Goal: Task Accomplishment & Management: Manage account settings

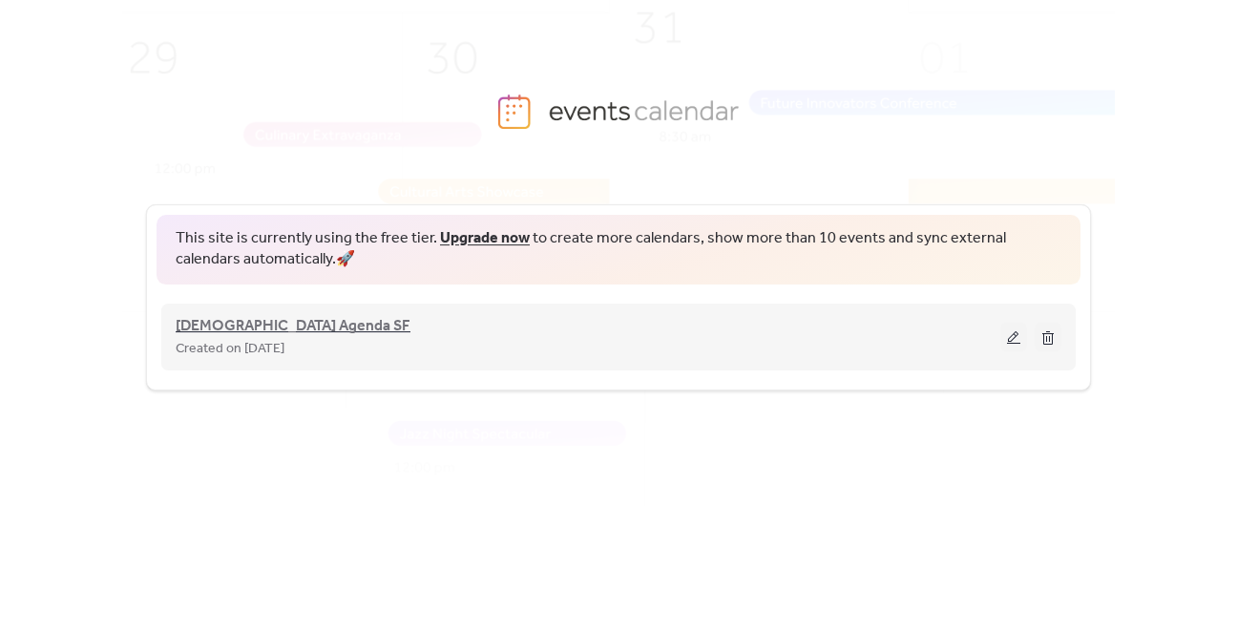
click at [240, 318] on span "[DEMOGRAPHIC_DATA] Agenda SF" at bounding box center [293, 326] width 235 height 23
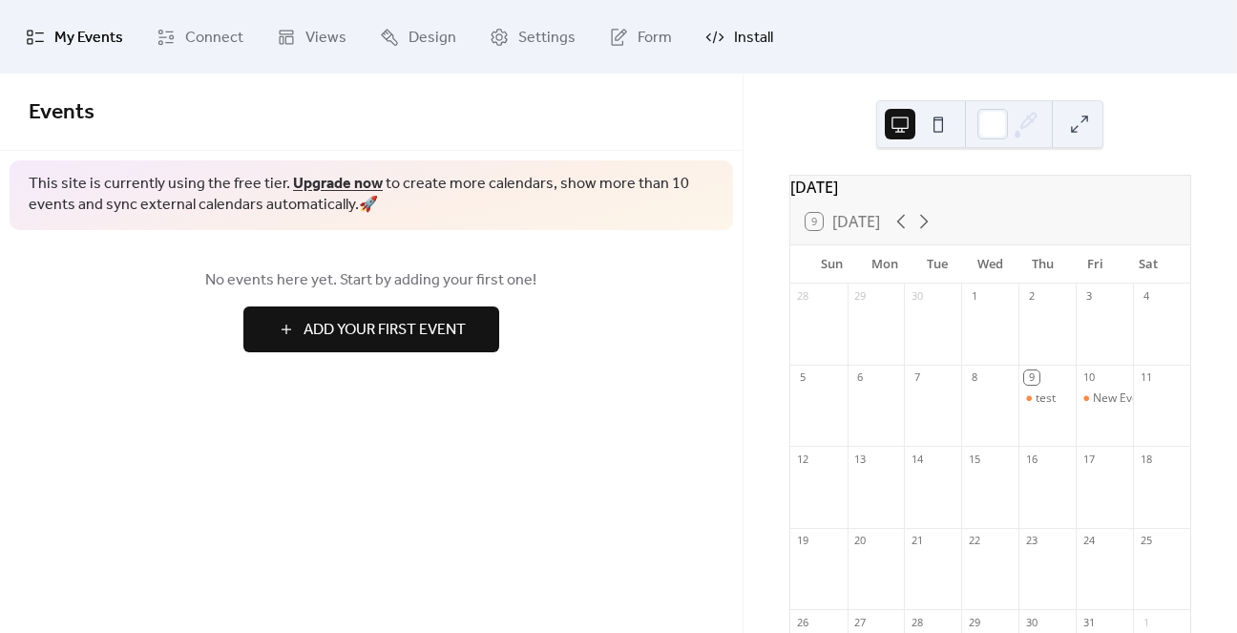
click at [722, 38] on link "Install" at bounding box center [739, 37] width 96 height 58
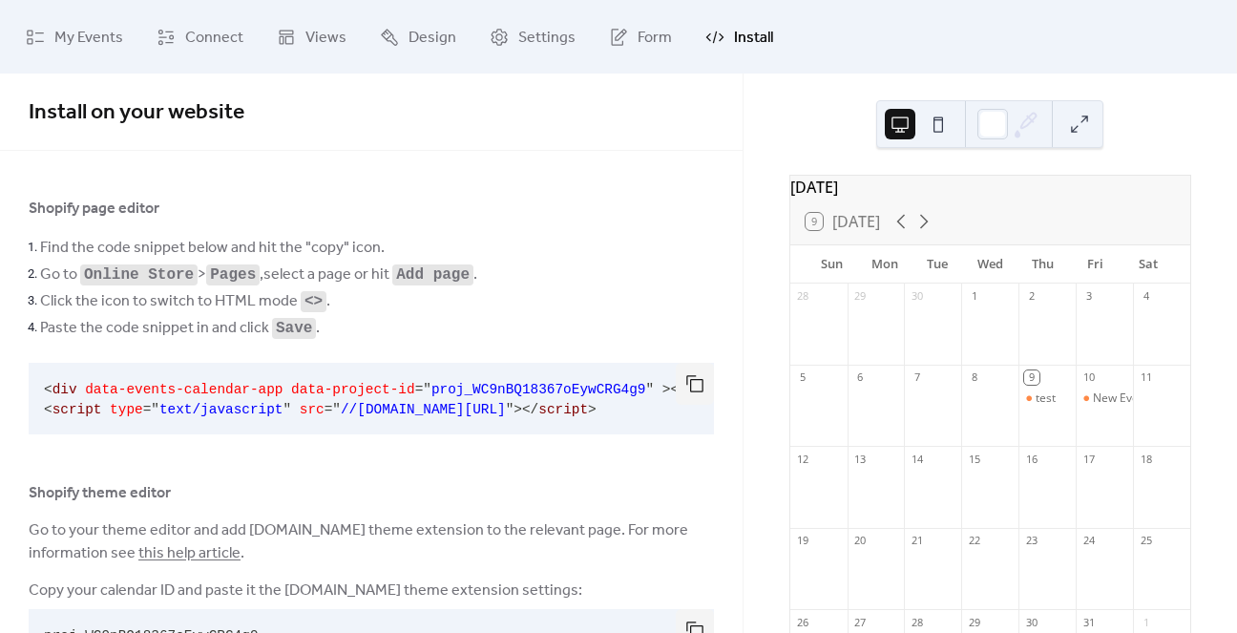
scroll to position [74, 0]
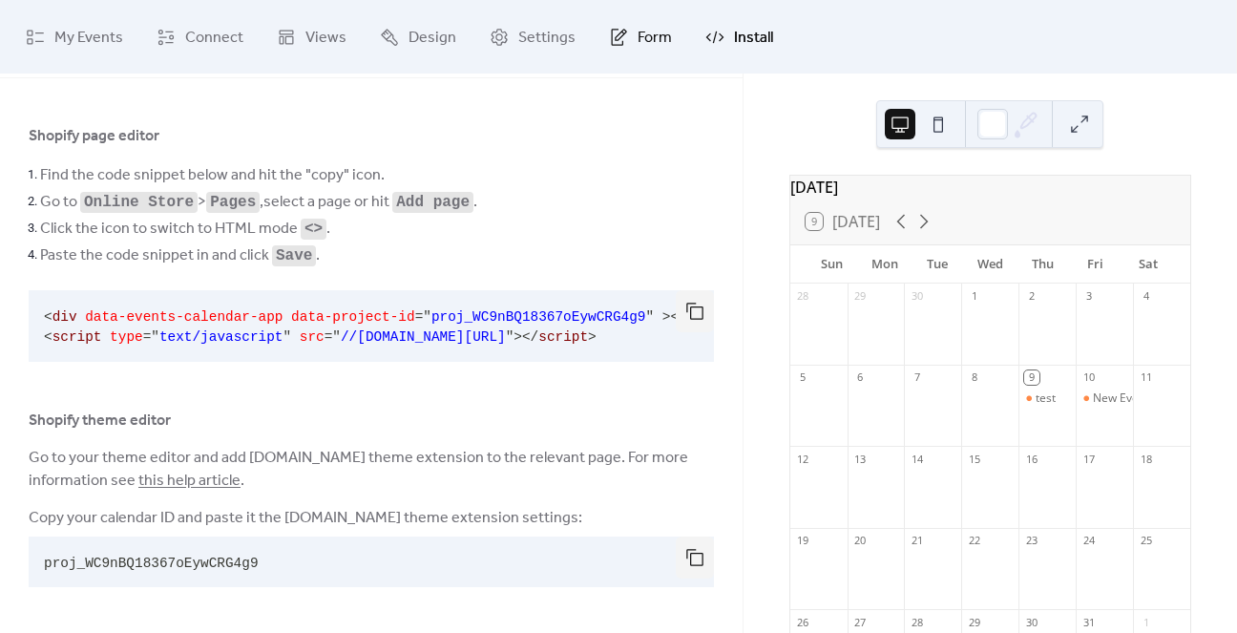
click at [634, 53] on link "Form" at bounding box center [641, 37] width 92 height 58
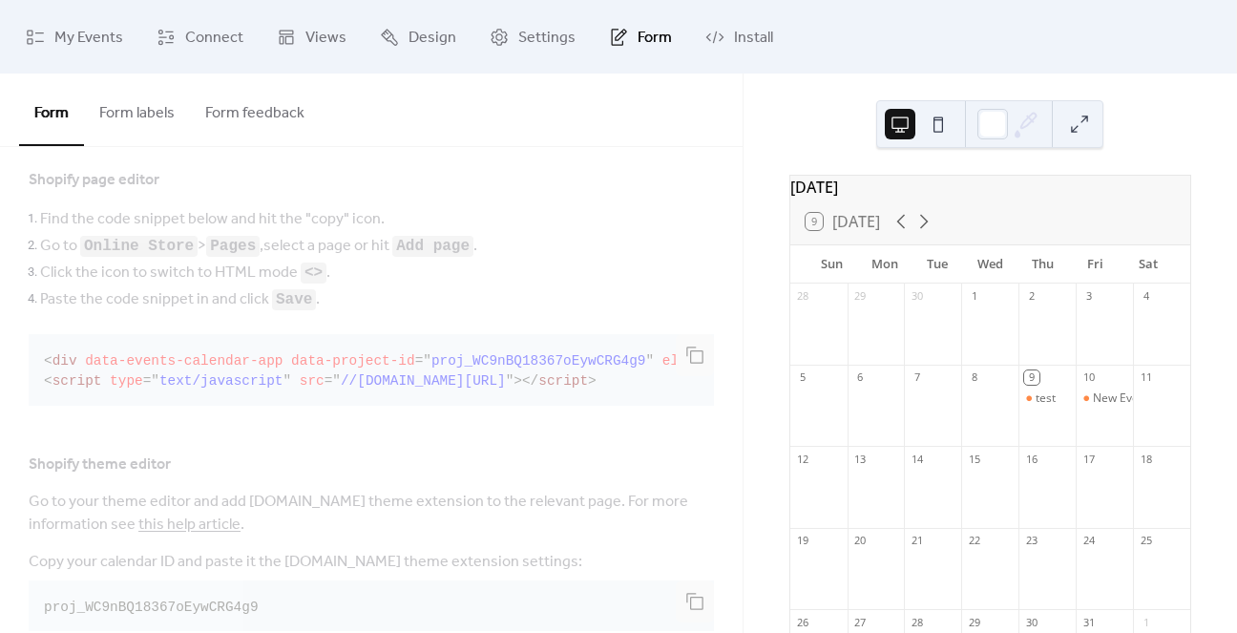
scroll to position [512, 0]
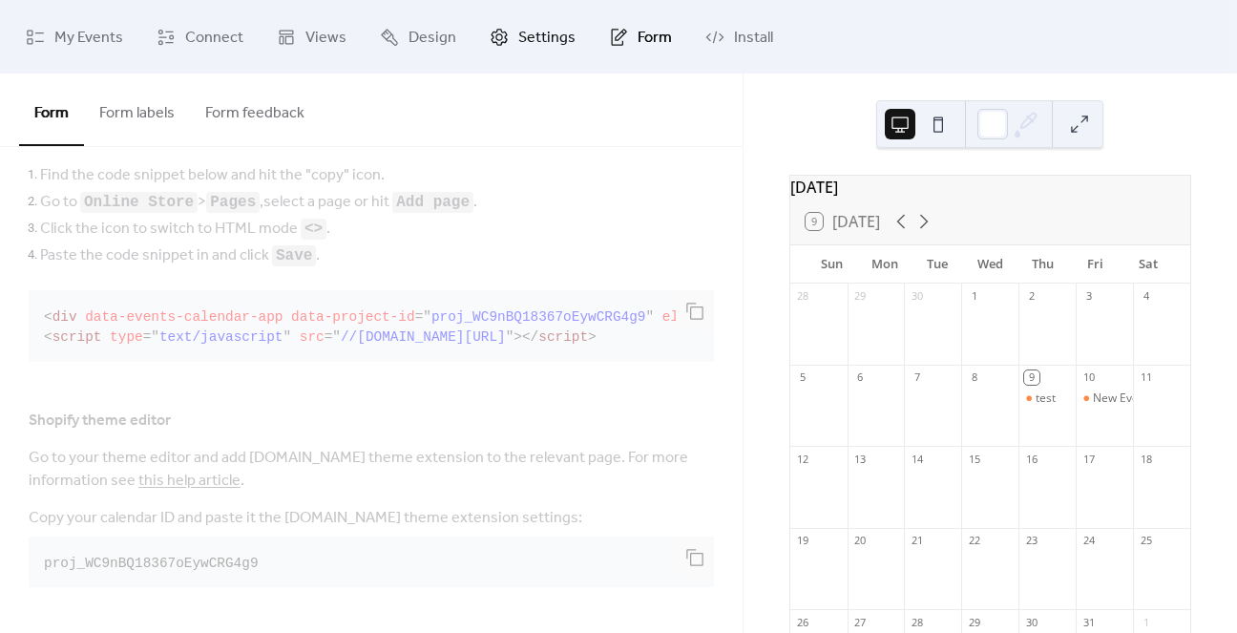
click at [529, 33] on span "Settings" at bounding box center [546, 38] width 57 height 30
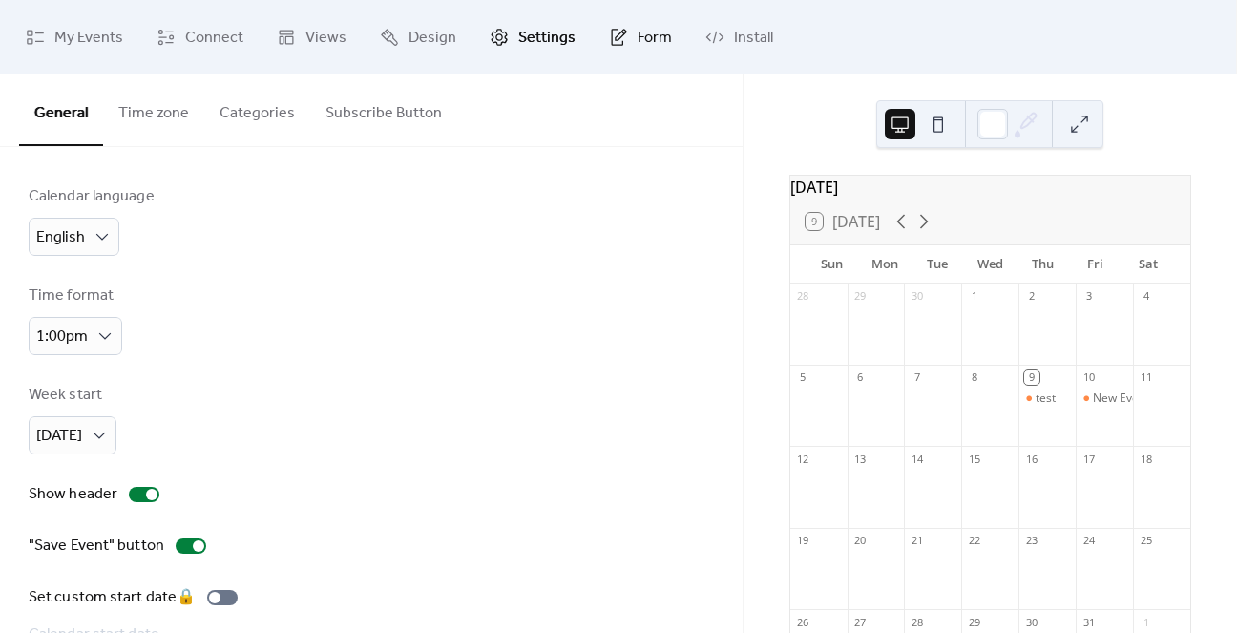
click at [641, 39] on span "Form" at bounding box center [655, 38] width 34 height 30
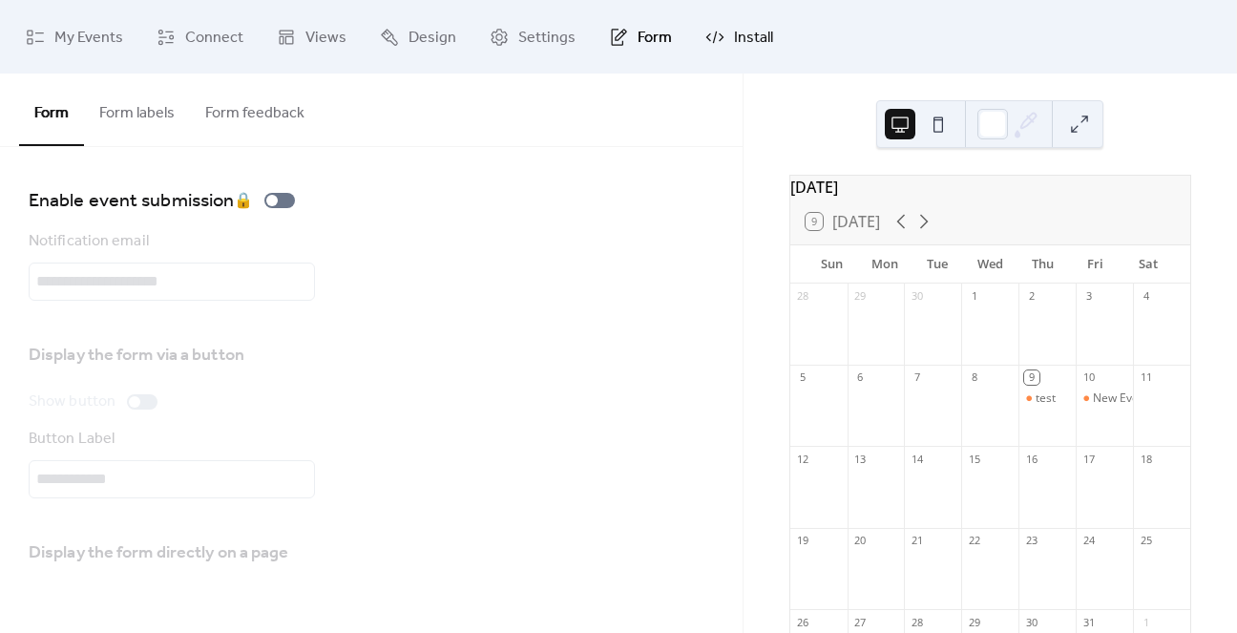
click at [713, 35] on icon at bounding box center [714, 37] width 19 height 19
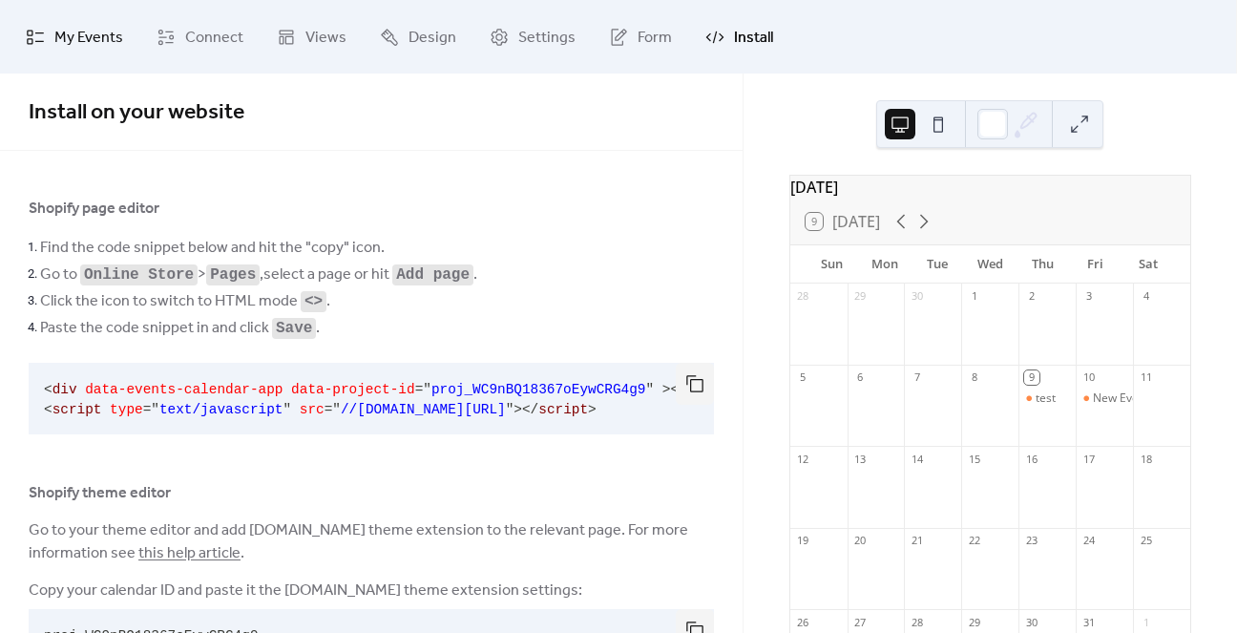
click at [116, 39] on span "My Events" at bounding box center [88, 38] width 69 height 30
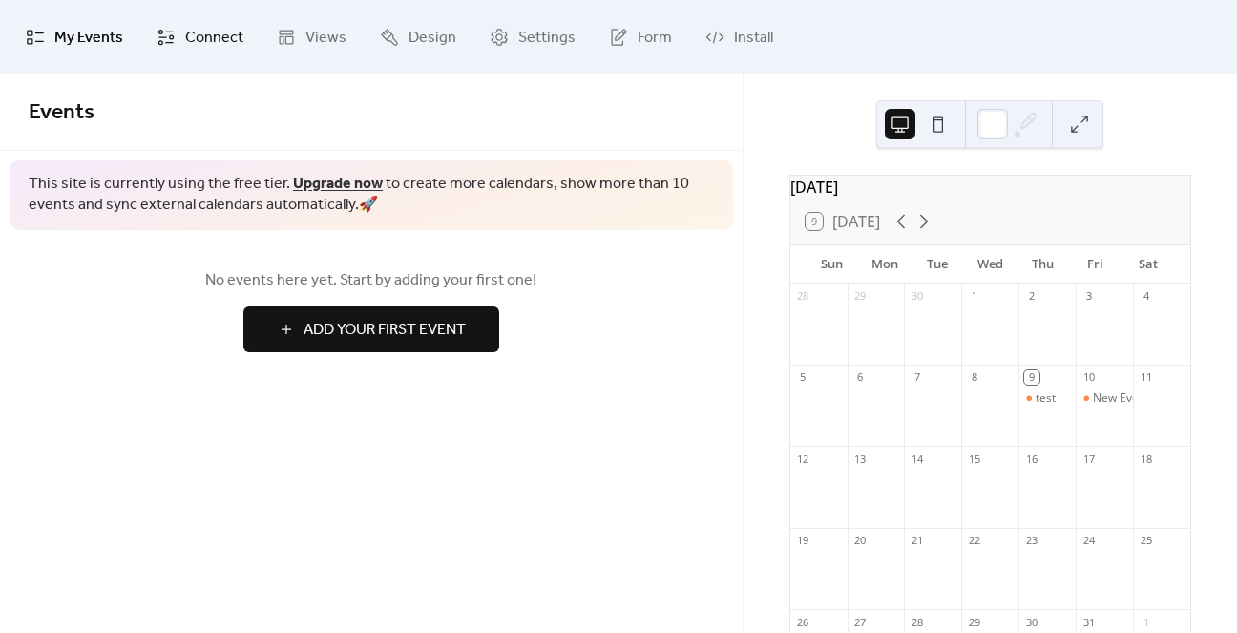
click at [199, 39] on span "Connect" at bounding box center [214, 38] width 58 height 30
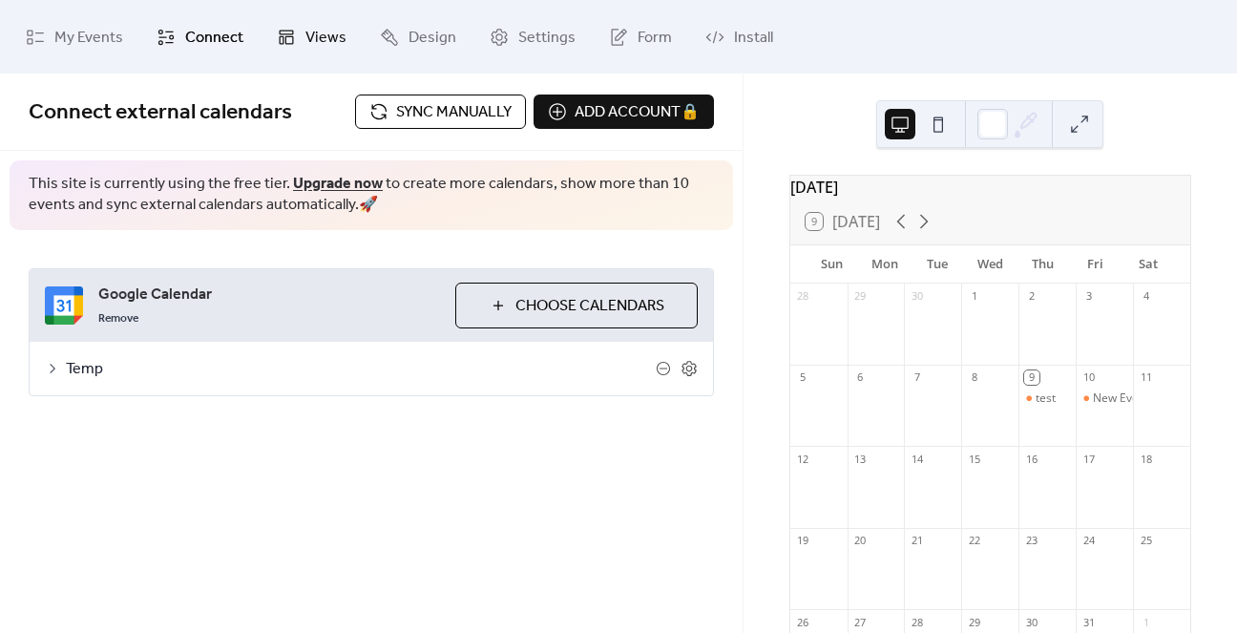
click at [335, 31] on span "Views" at bounding box center [325, 38] width 41 height 30
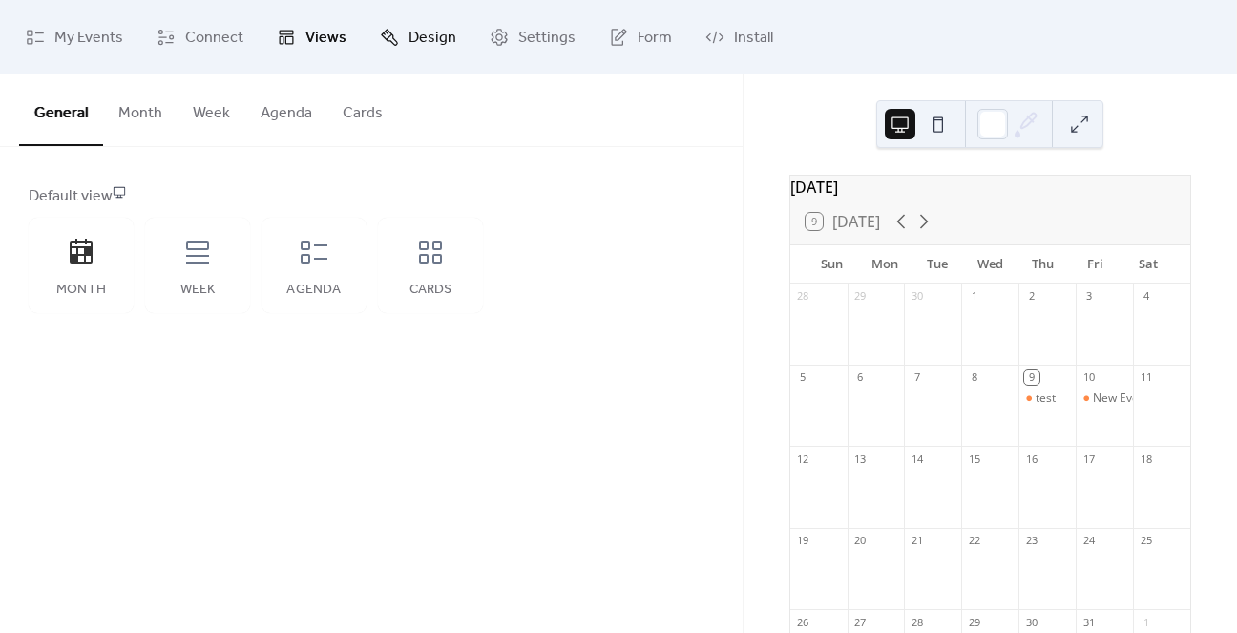
click at [423, 34] on span "Design" at bounding box center [432, 38] width 48 height 30
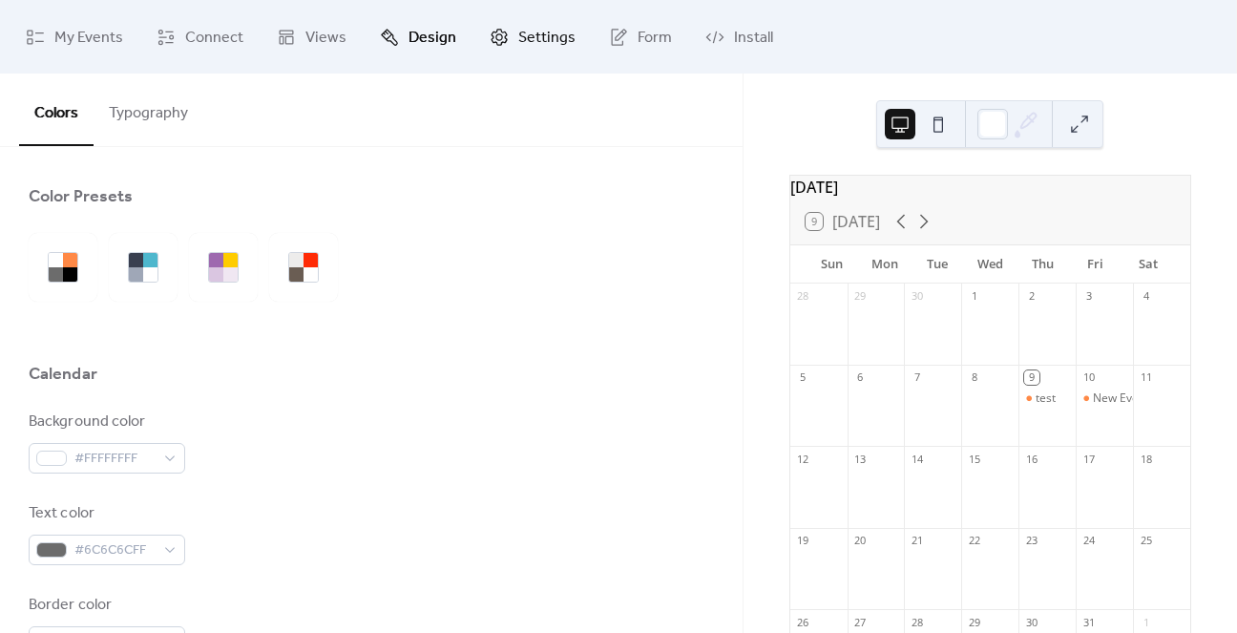
click at [551, 34] on span "Settings" at bounding box center [546, 38] width 57 height 30
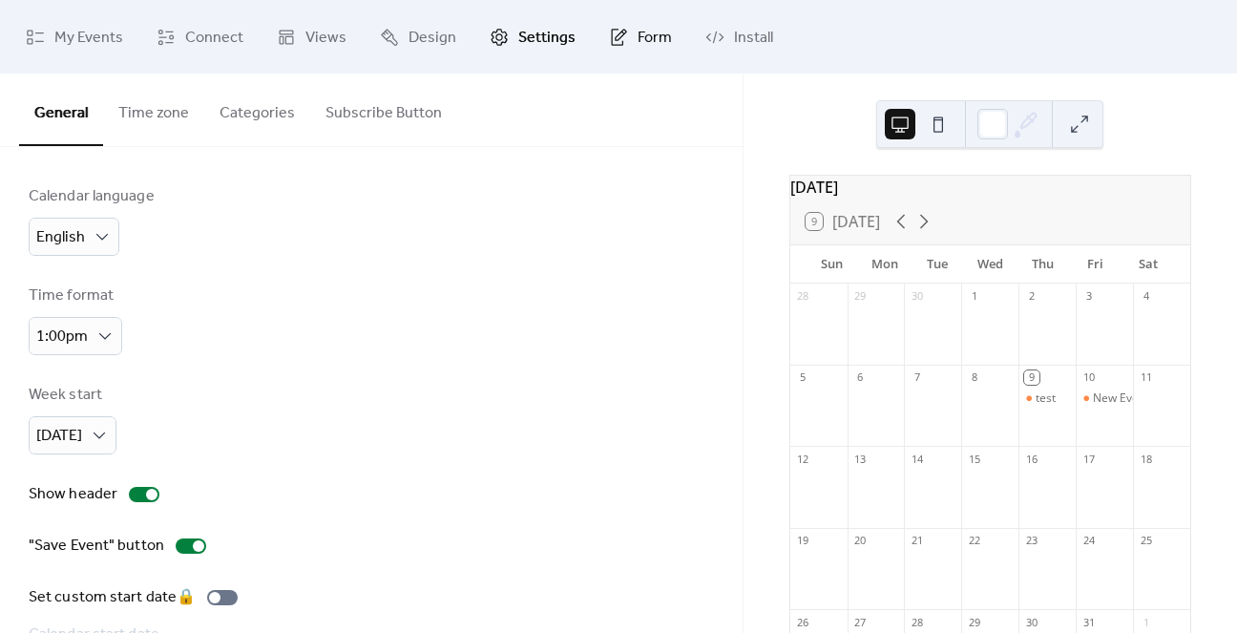
click at [650, 29] on span "Form" at bounding box center [655, 38] width 34 height 30
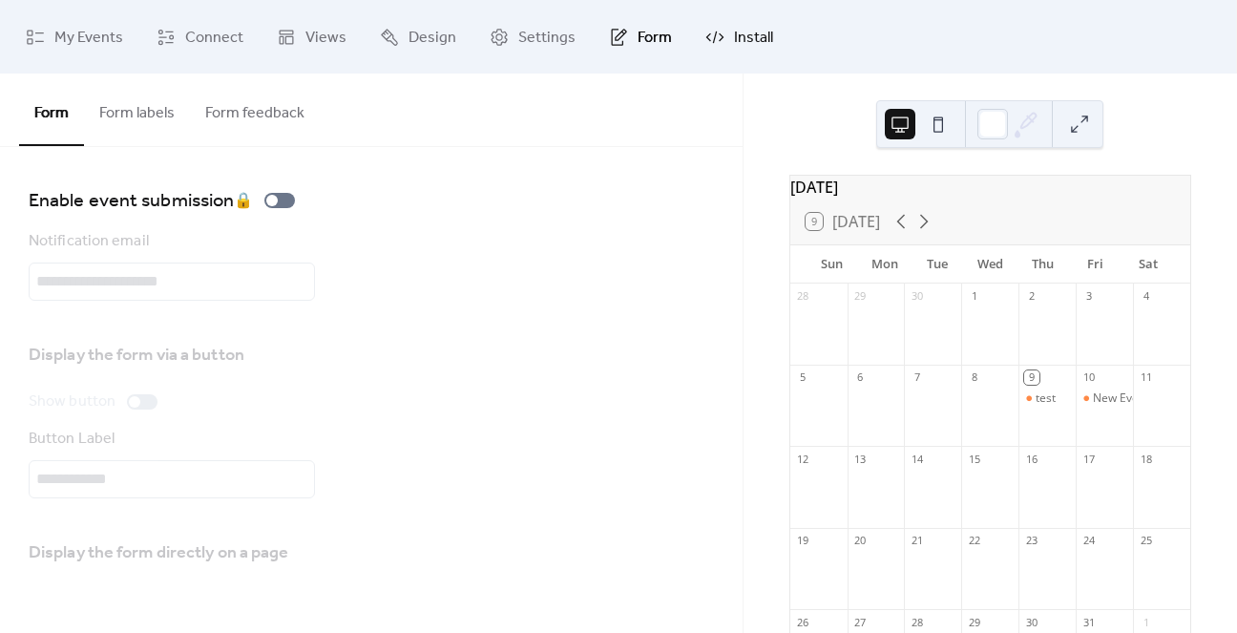
click at [734, 31] on span "Install" at bounding box center [753, 38] width 39 height 30
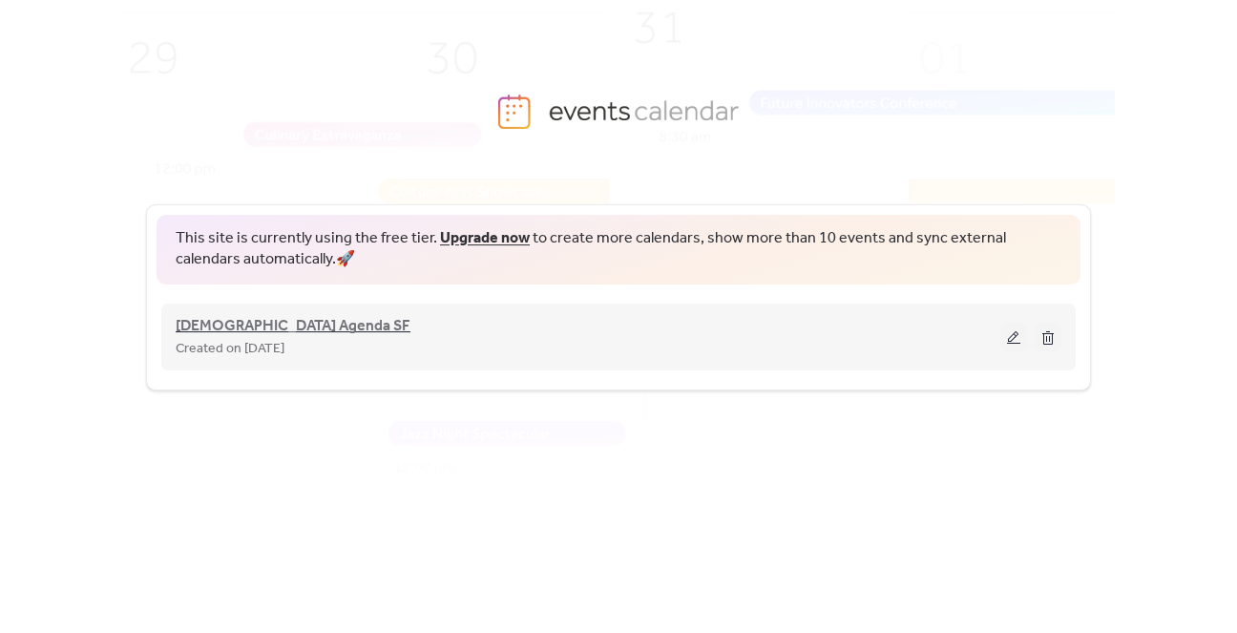
click at [210, 317] on span "[DEMOGRAPHIC_DATA] Agenda SF" at bounding box center [293, 326] width 235 height 23
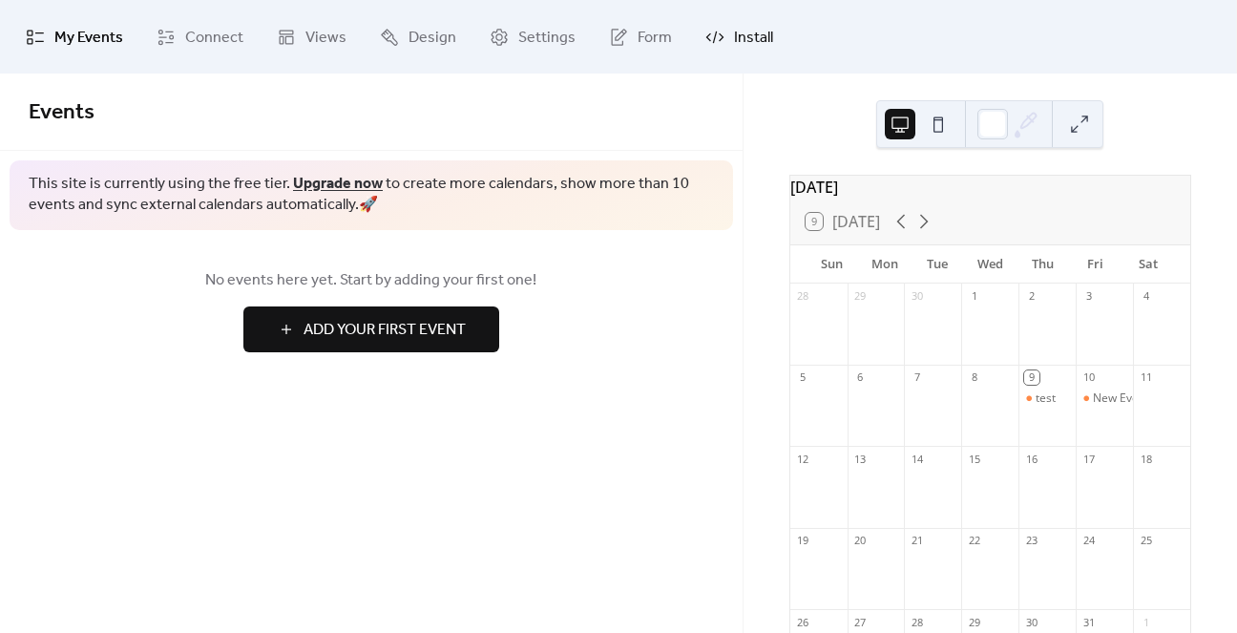
click at [725, 35] on link "Install" at bounding box center [739, 37] width 96 height 58
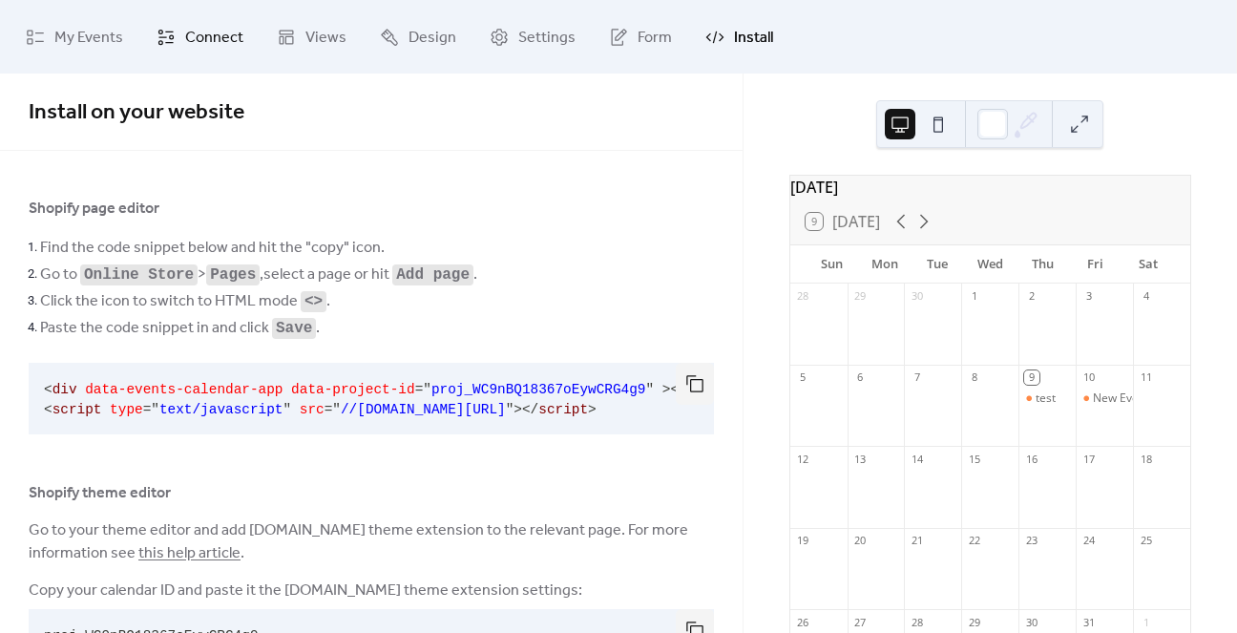
click at [202, 19] on link "Connect" at bounding box center [199, 37] width 115 height 58
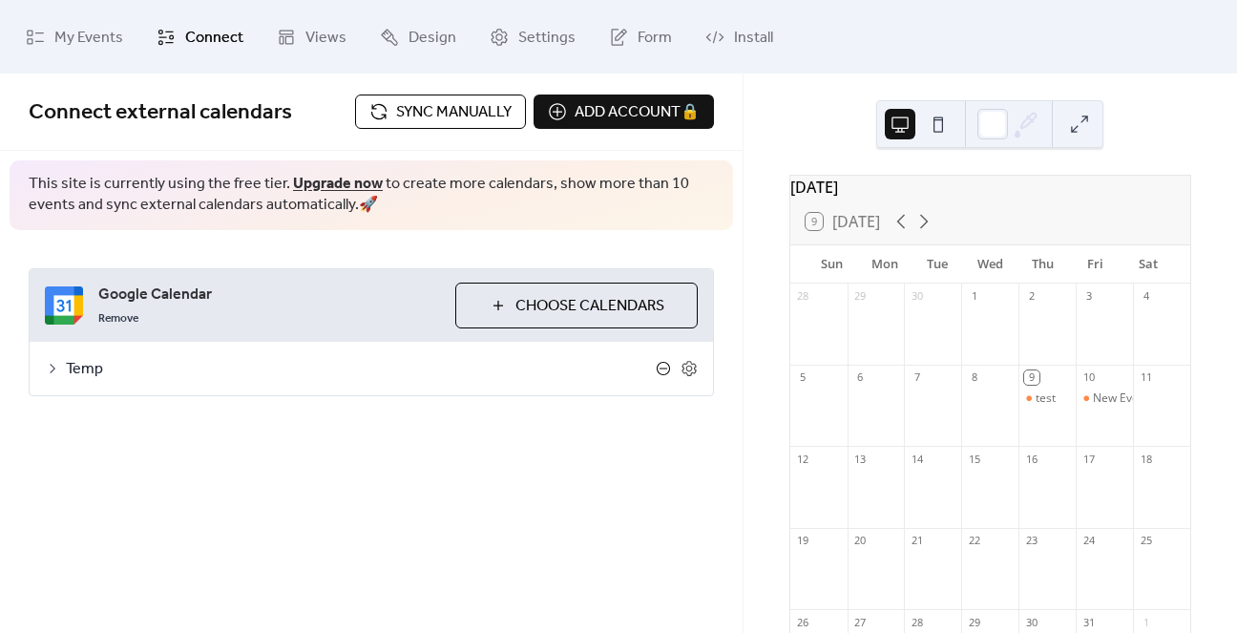
click at [668, 368] on icon at bounding box center [663, 368] width 13 height 13
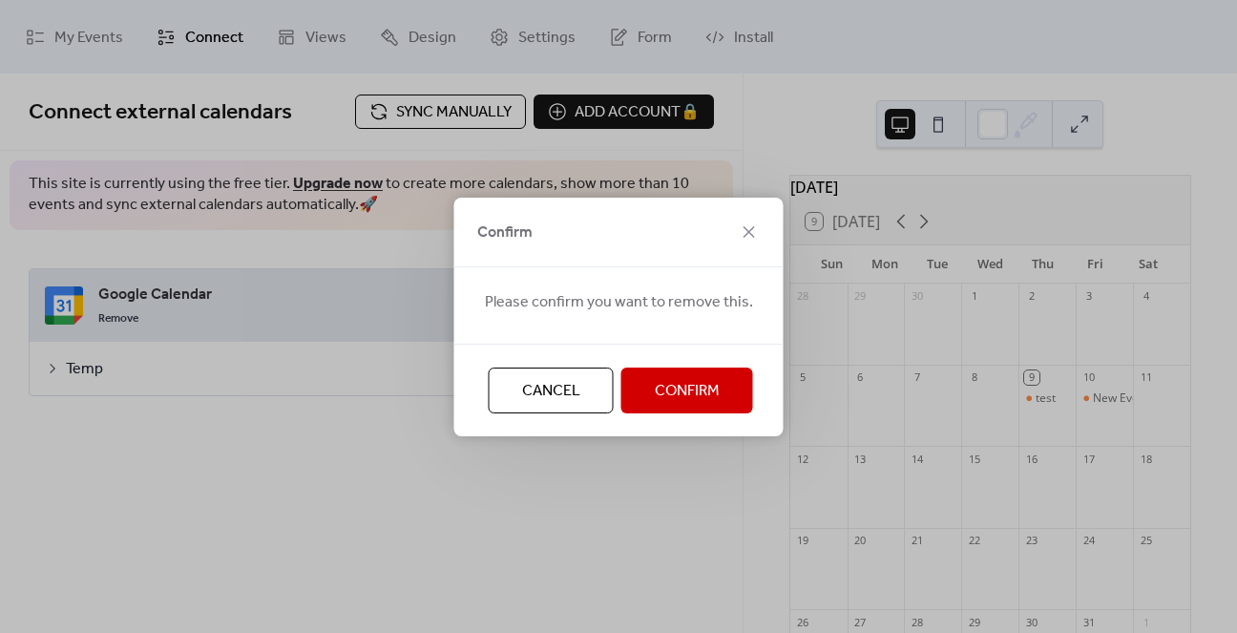
click at [676, 392] on span "Confirm" at bounding box center [687, 391] width 65 height 23
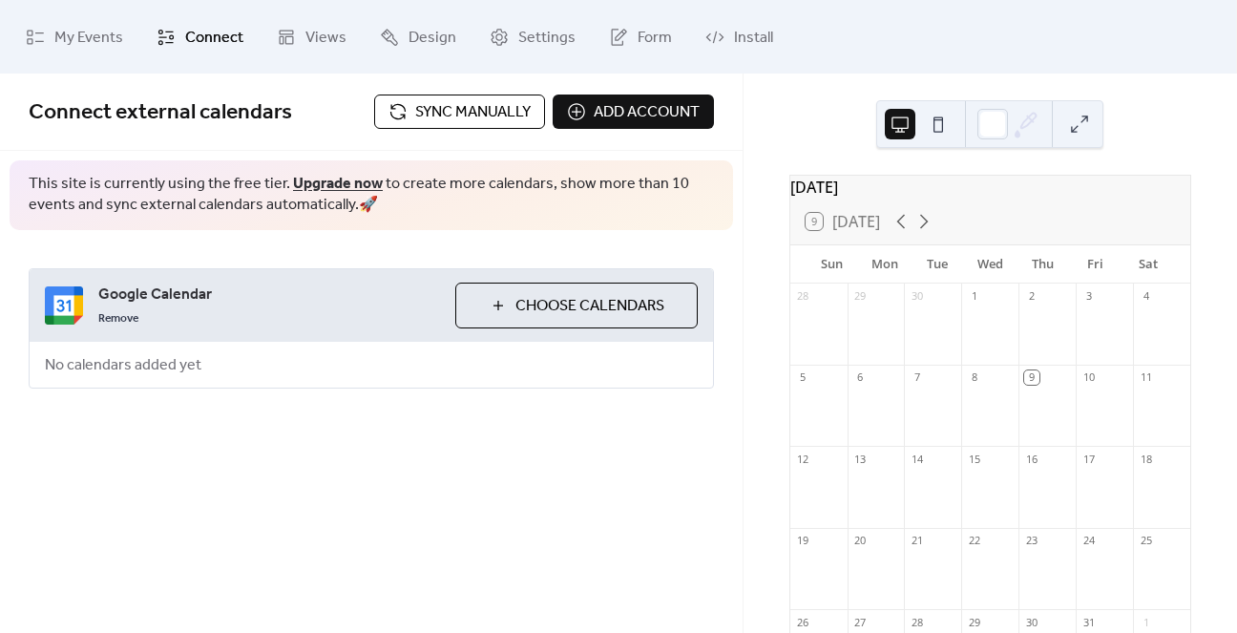
click at [546, 300] on span "Choose Calendars" at bounding box center [589, 306] width 149 height 23
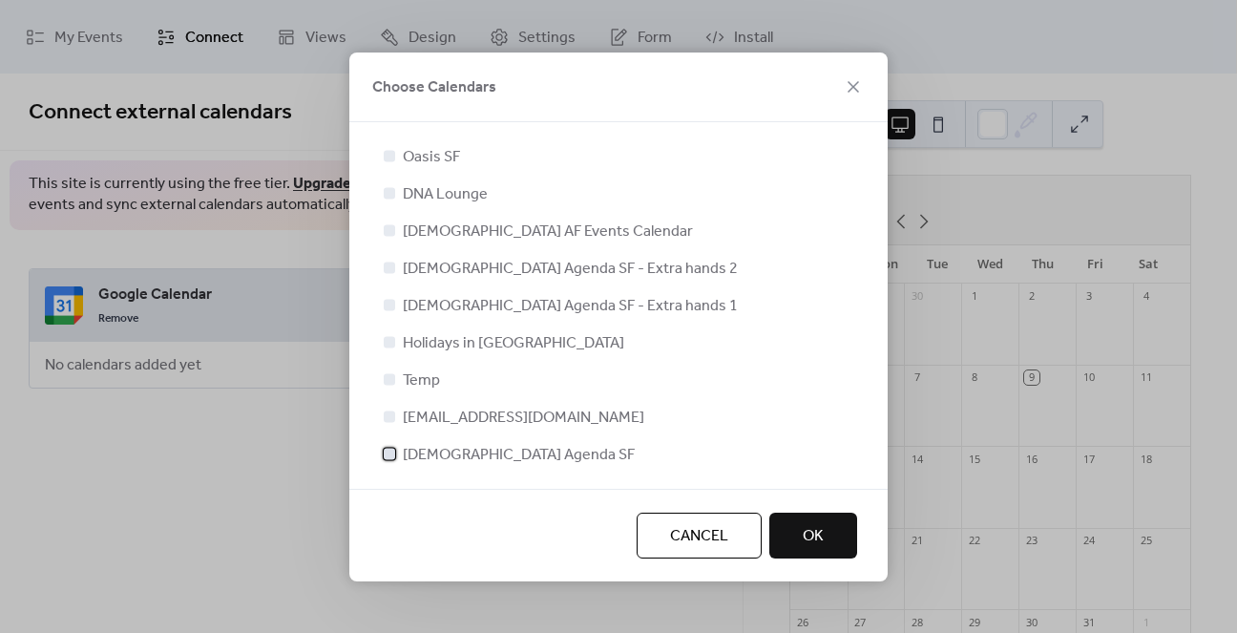
click at [452, 455] on span "[DEMOGRAPHIC_DATA] Agenda SF" at bounding box center [519, 455] width 232 height 23
click at [817, 533] on span "OK" at bounding box center [813, 536] width 21 height 23
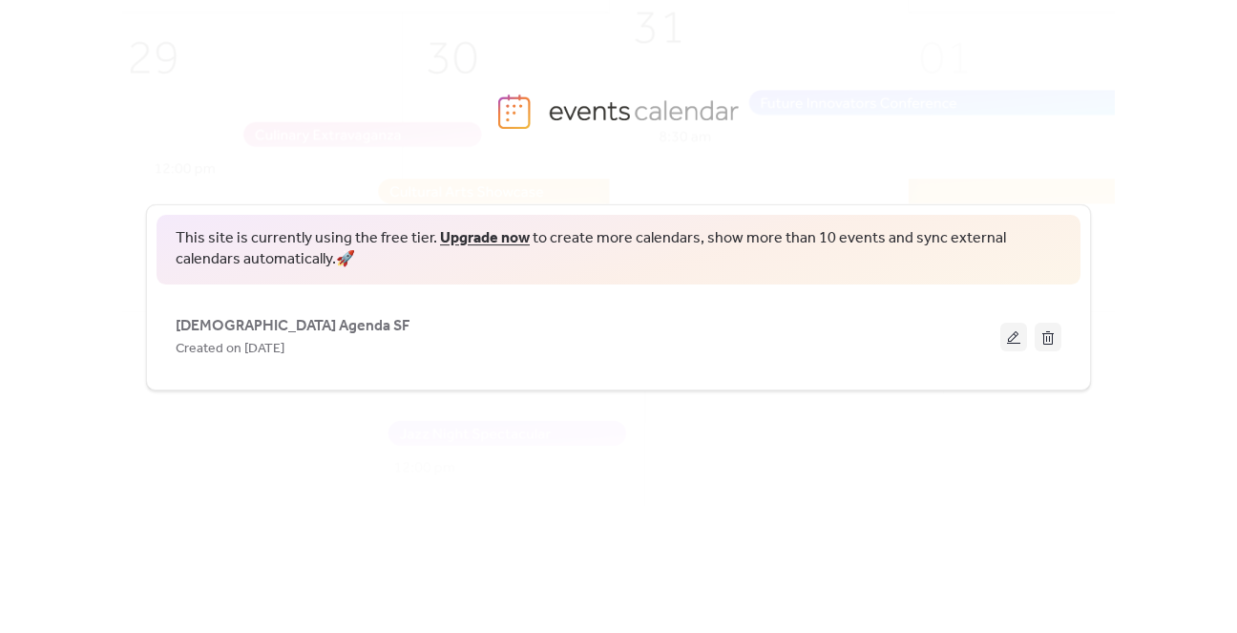
click at [910, 77] on img at bounding box center [646, 291] width 1290 height 638
click at [879, 84] on img at bounding box center [646, 291] width 1290 height 638
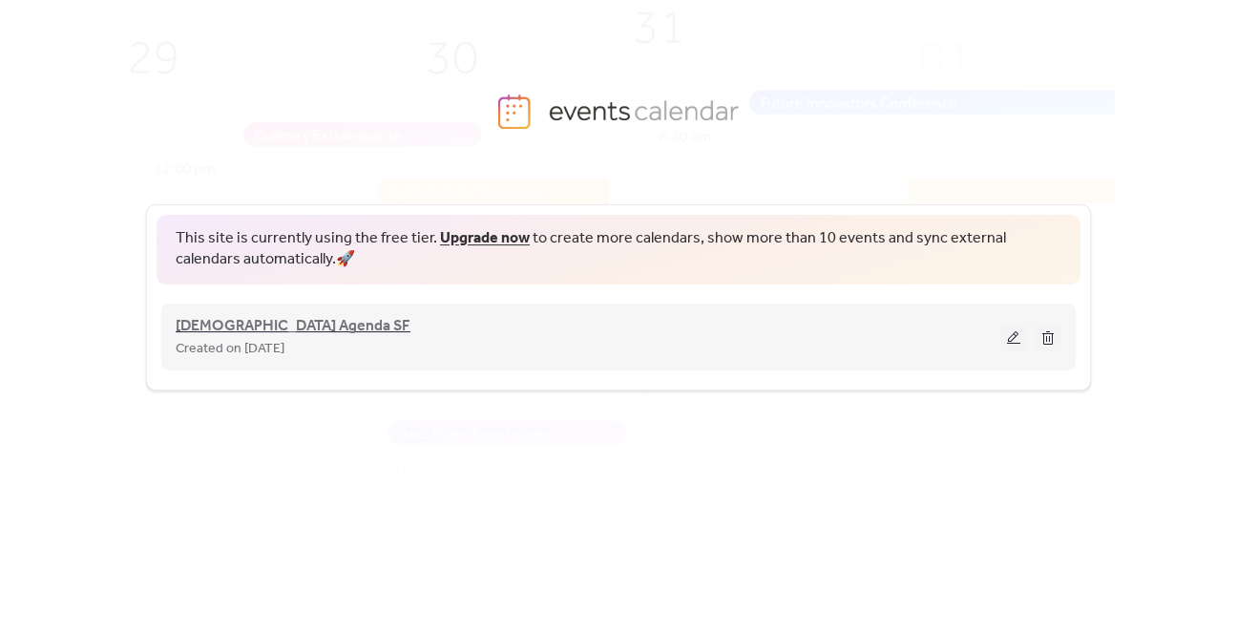
click at [250, 331] on span "[DEMOGRAPHIC_DATA] Agenda SF" at bounding box center [293, 326] width 235 height 23
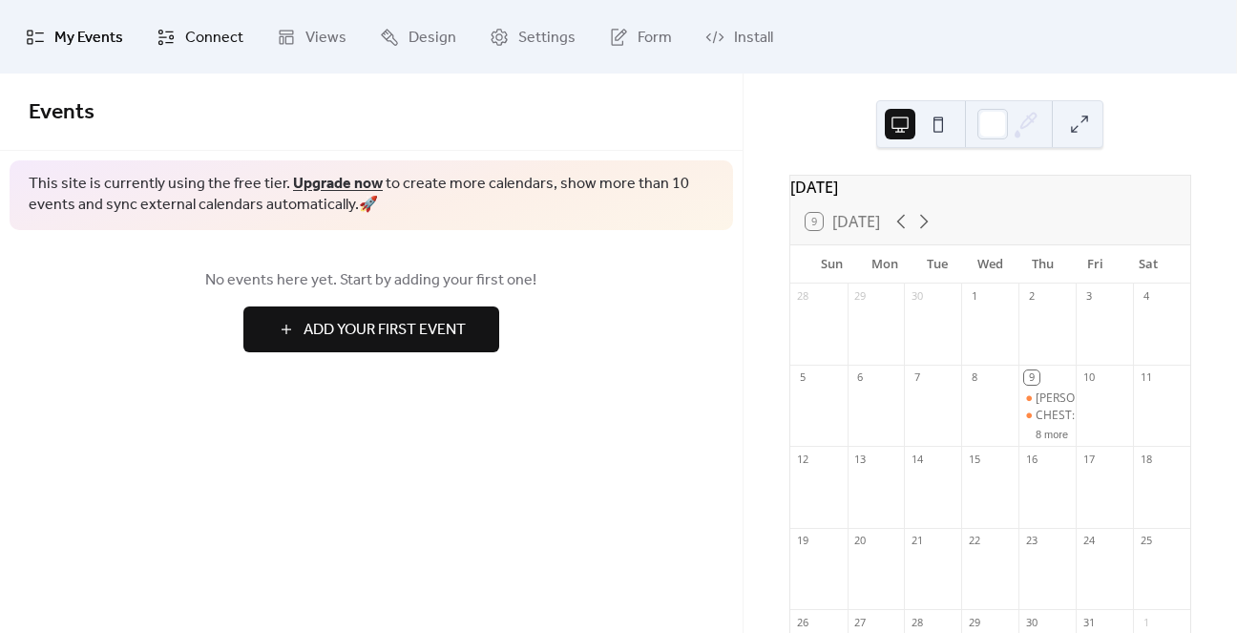
click at [220, 38] on span "Connect" at bounding box center [214, 38] width 58 height 30
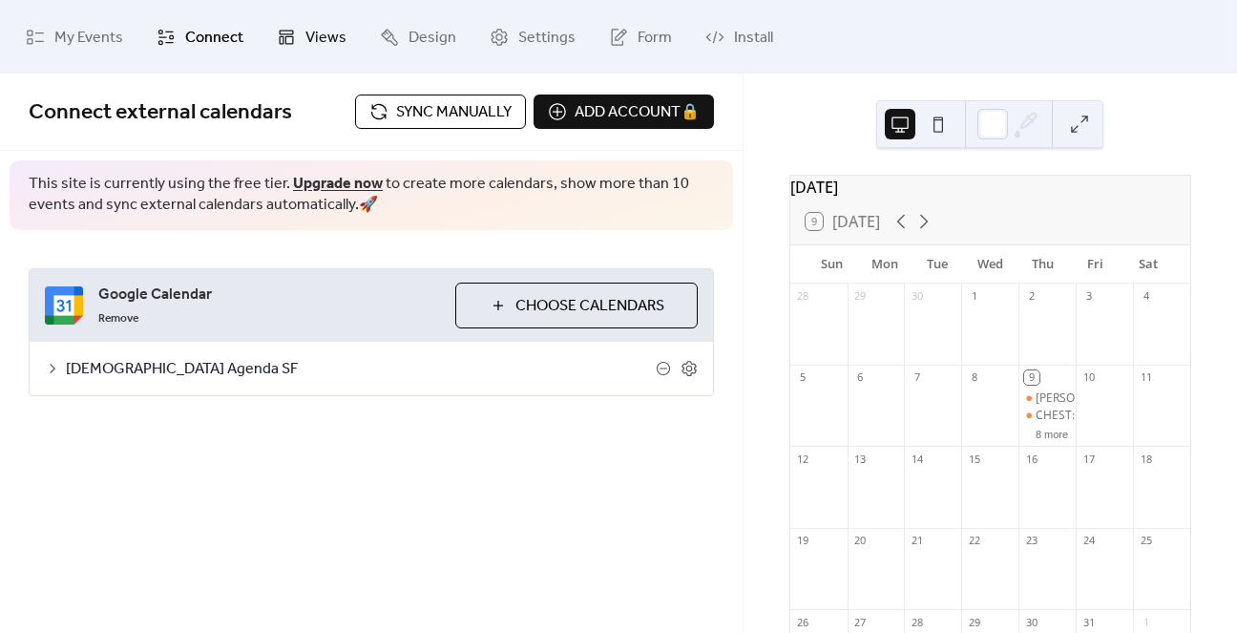
click at [305, 31] on span "Views" at bounding box center [325, 38] width 41 height 30
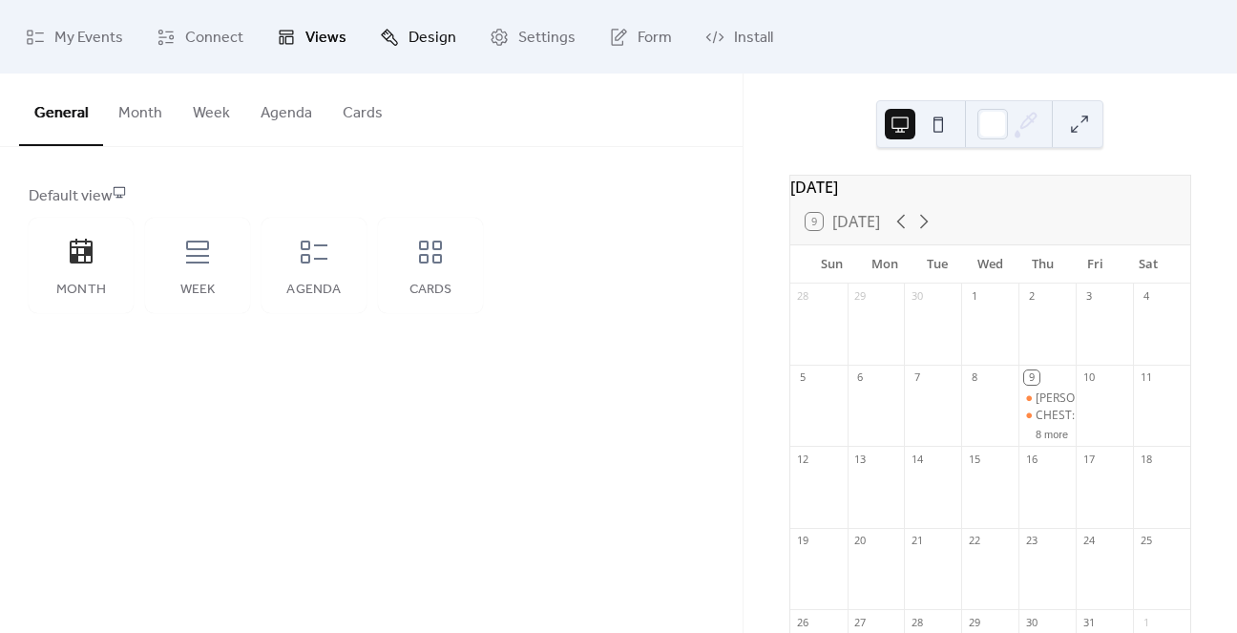
click at [401, 38] on link "Design" at bounding box center [418, 37] width 105 height 58
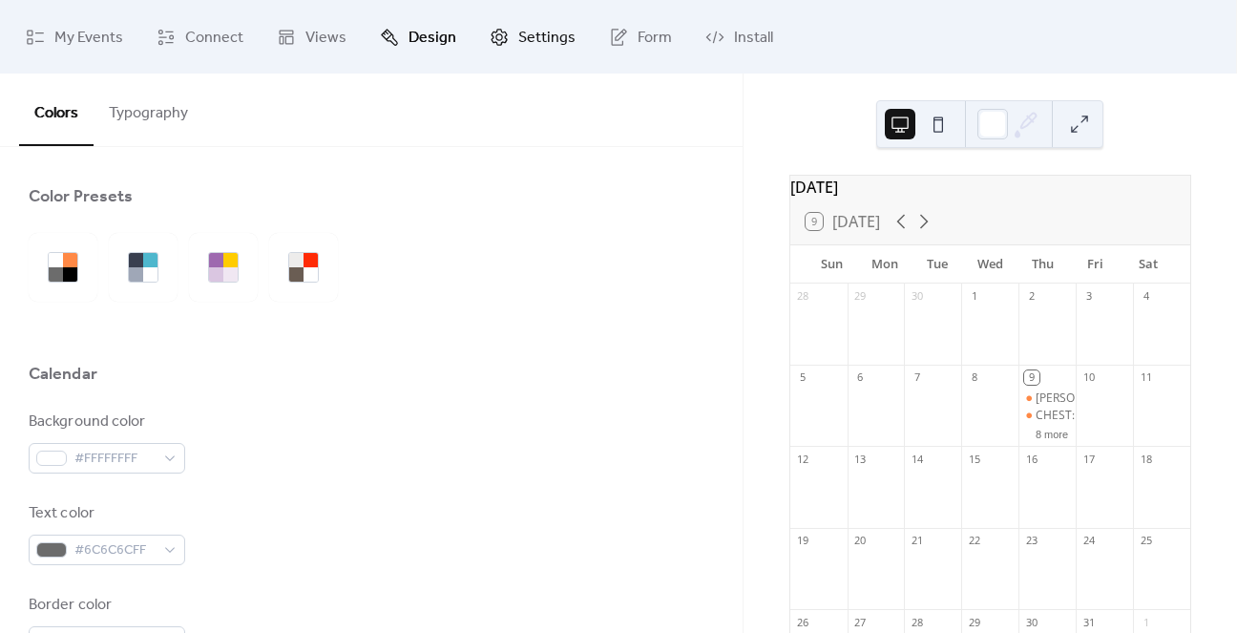
click at [550, 42] on span "Settings" at bounding box center [546, 38] width 57 height 30
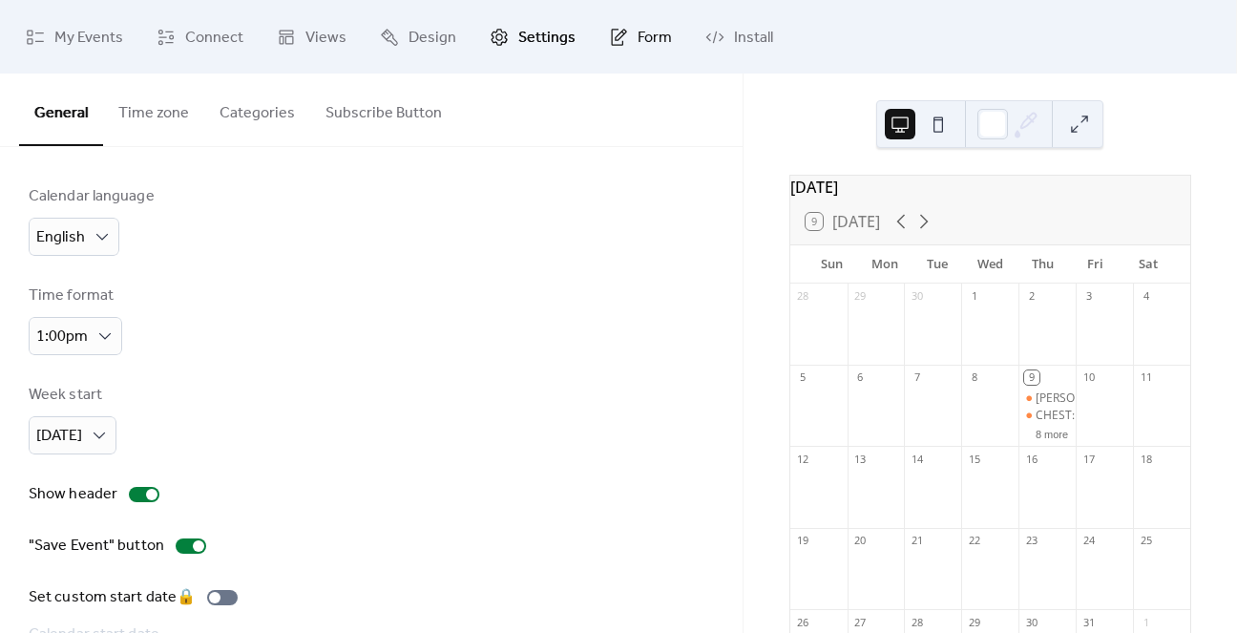
click at [638, 39] on span "Form" at bounding box center [655, 38] width 34 height 30
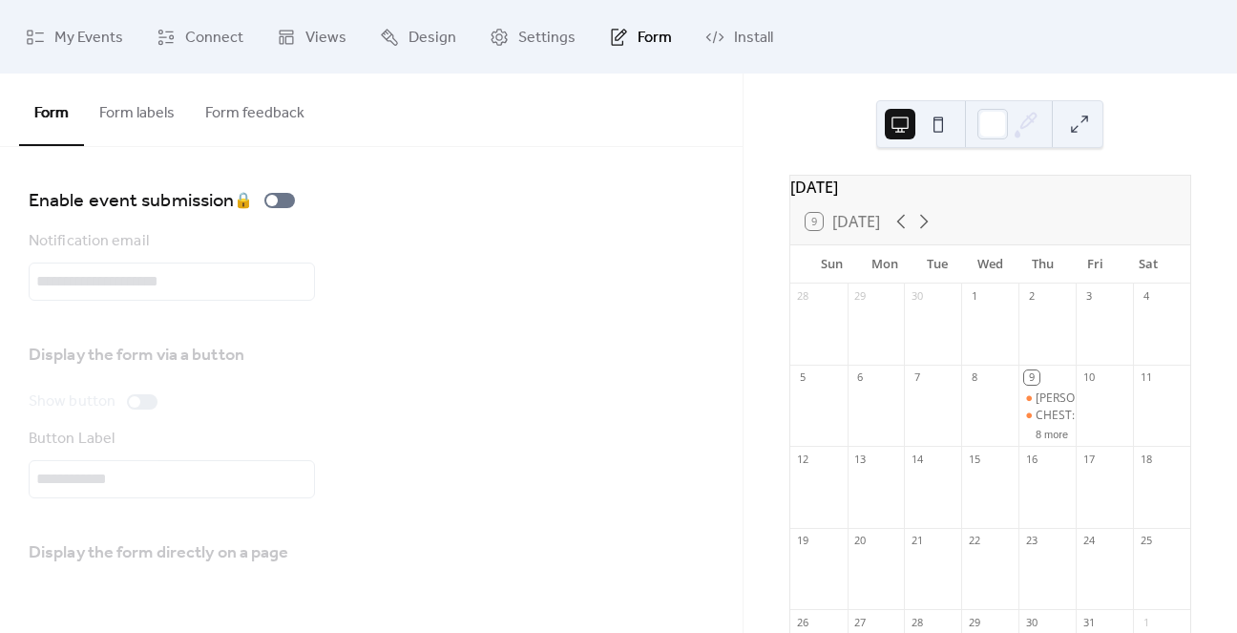
click at [157, 119] on button "Form labels" at bounding box center [137, 108] width 106 height 71
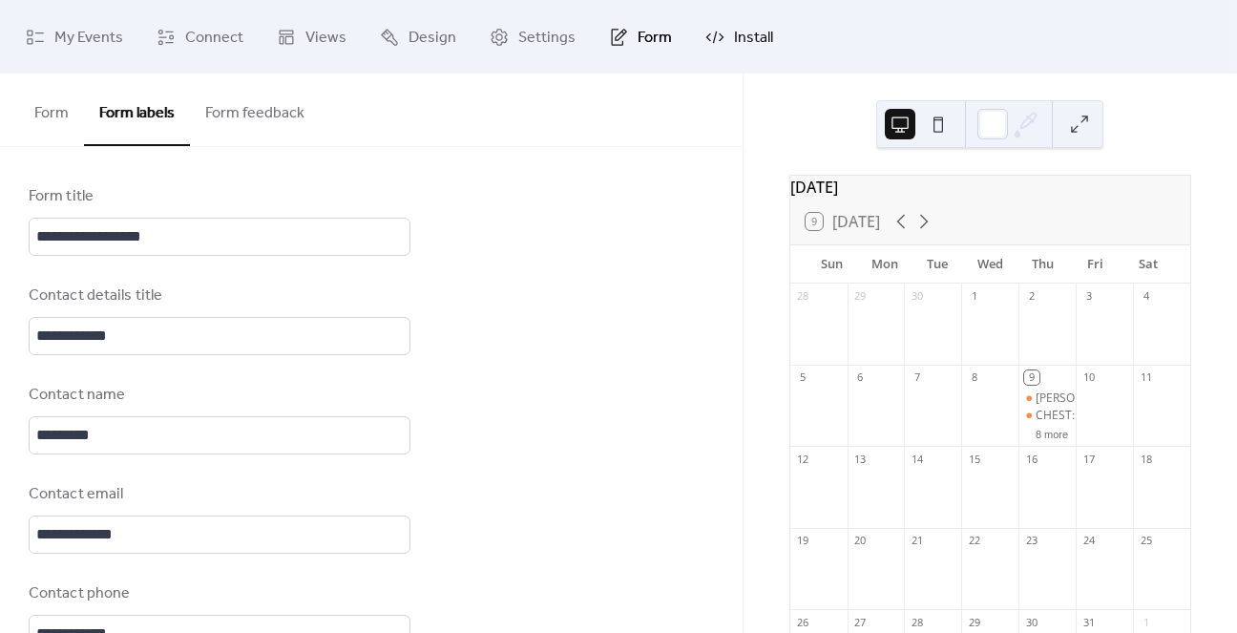
click at [745, 43] on span "Install" at bounding box center [753, 38] width 39 height 30
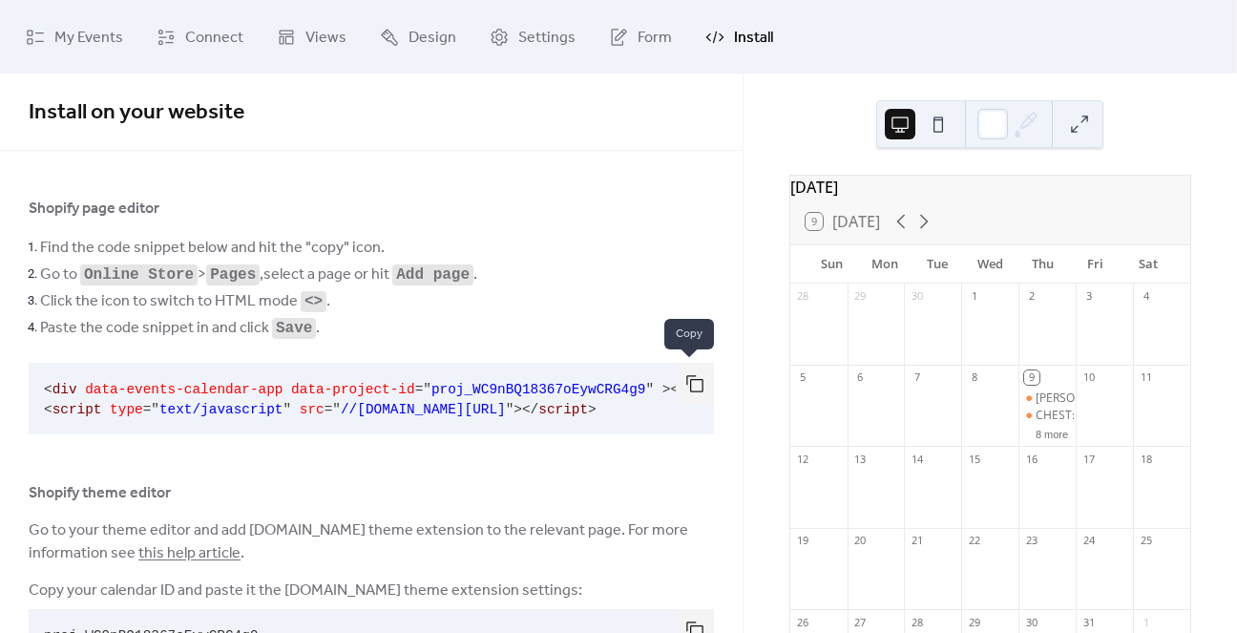
click at [681, 376] on button "button" at bounding box center [695, 384] width 38 height 42
click at [77, 45] on span "My Events" at bounding box center [88, 38] width 69 height 30
